Goal: Transaction & Acquisition: Purchase product/service

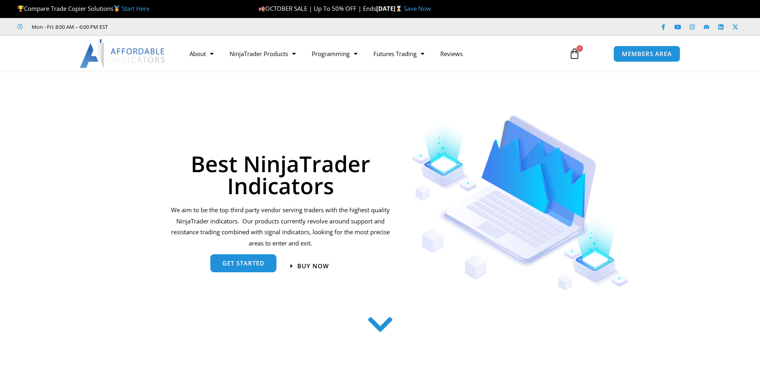
click at [243, 268] on span "get started" at bounding box center [243, 265] width 42 height 6
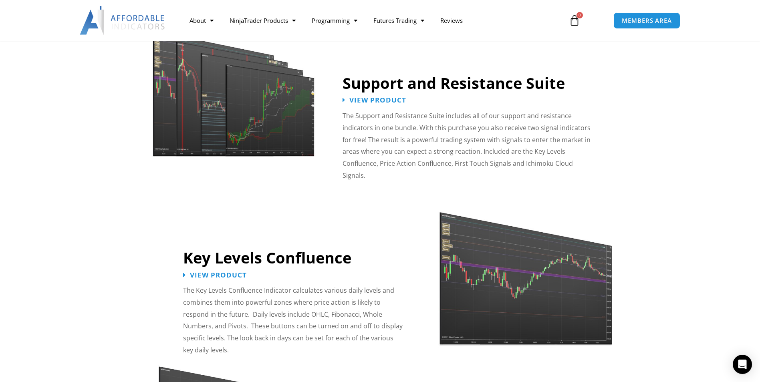
scroll to position [605, 0]
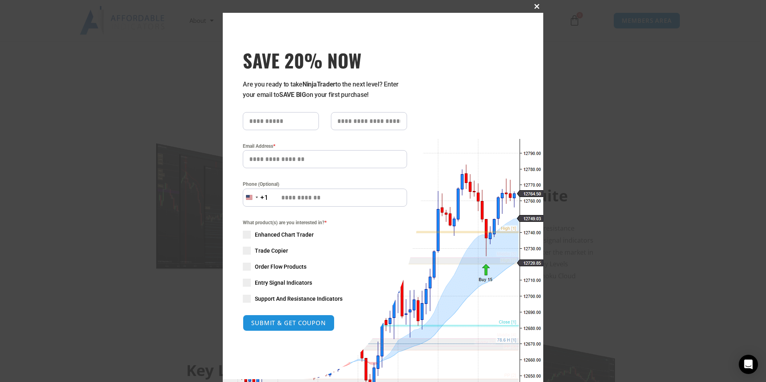
click at [532, 5] on span "SAVE 20% NOW popup" at bounding box center [537, 6] width 13 height 5
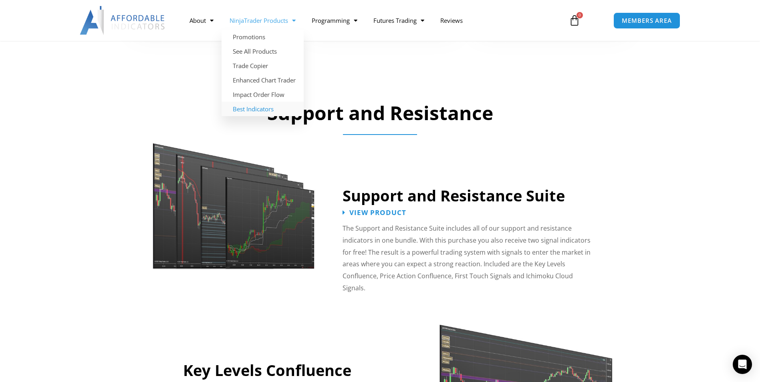
click at [244, 20] on link "NinjaTrader Products" at bounding box center [263, 20] width 82 height 18
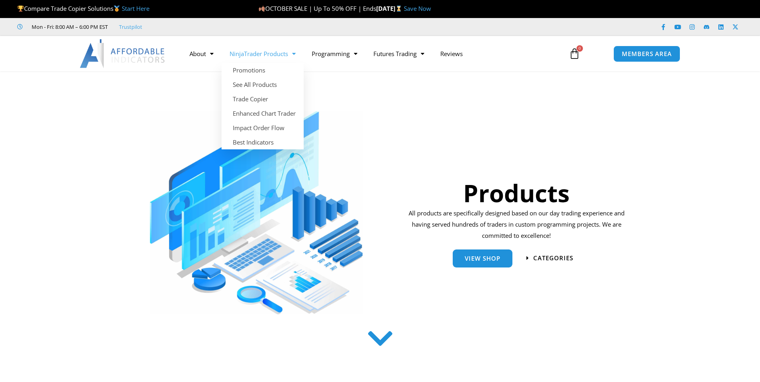
click at [248, 55] on link "NinjaTrader Products" at bounding box center [263, 53] width 82 height 18
click at [254, 99] on link "Trade Copier" at bounding box center [263, 99] width 82 height 14
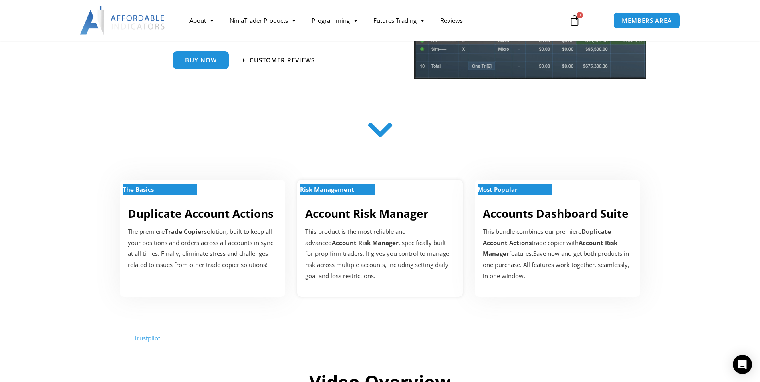
scroll to position [160, 0]
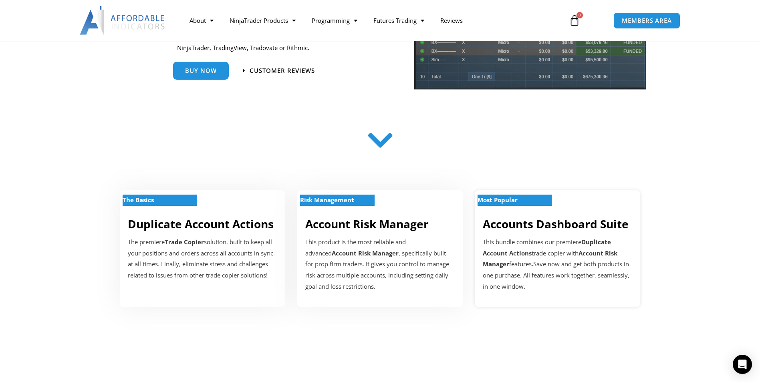
click at [572, 210] on div "Most Popular Accounts Dashboard Suite This bundle combines our premiere Duplica…" at bounding box center [558, 248] width 166 height 117
